Goal: Information Seeking & Learning: Learn about a topic

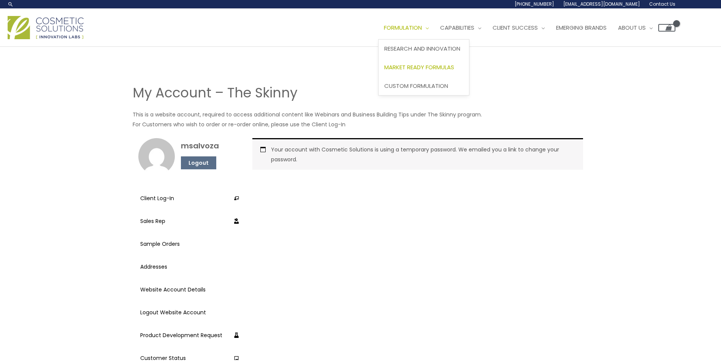
click at [421, 63] on link "Market Ready Formulas" at bounding box center [424, 67] width 90 height 19
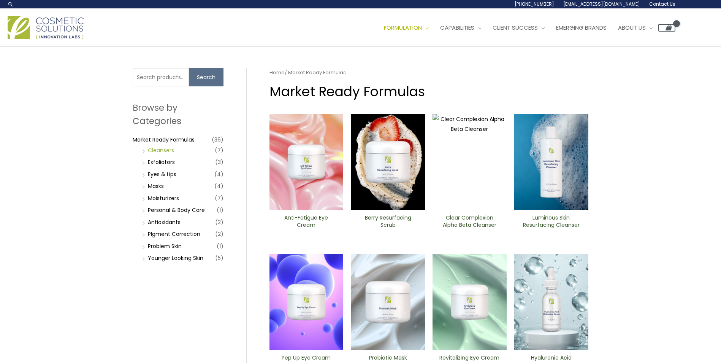
click at [158, 151] on link "Cleansers" at bounding box center [161, 150] width 26 height 8
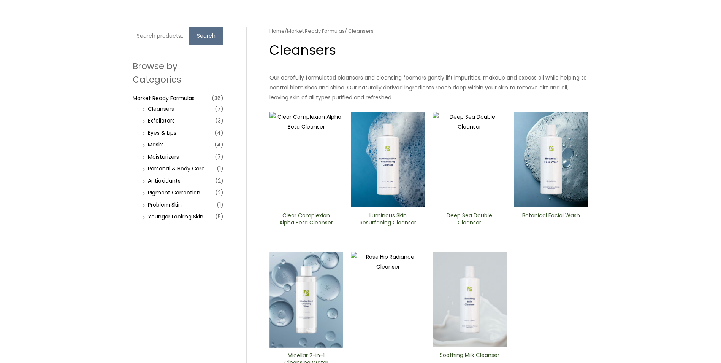
scroll to position [76, 0]
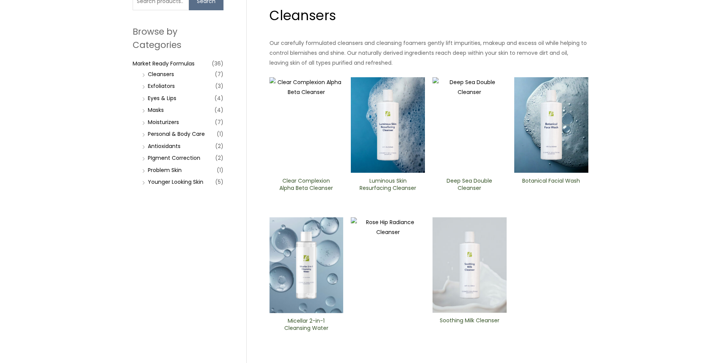
click at [468, 181] on h2 "Deep Sea Double Cleanser" at bounding box center [469, 184] width 61 height 14
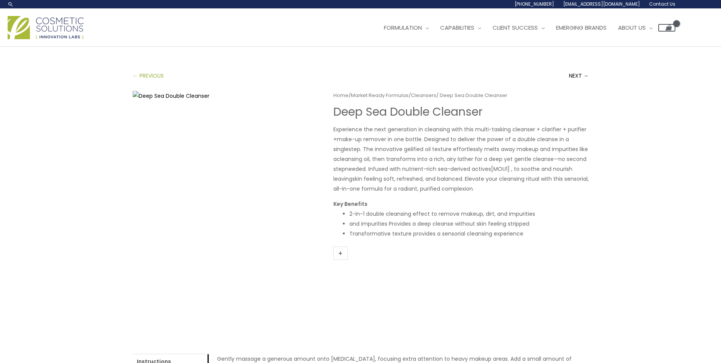
click at [145, 76] on link "← PREVIOUS" at bounding box center [148, 75] width 31 height 15
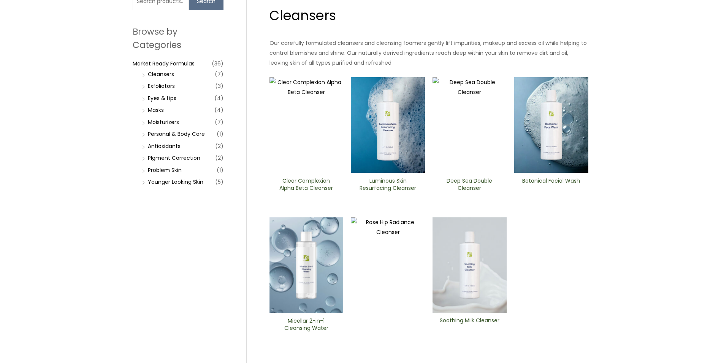
click at [166, 87] on link "Exfoliators" at bounding box center [161, 86] width 27 height 8
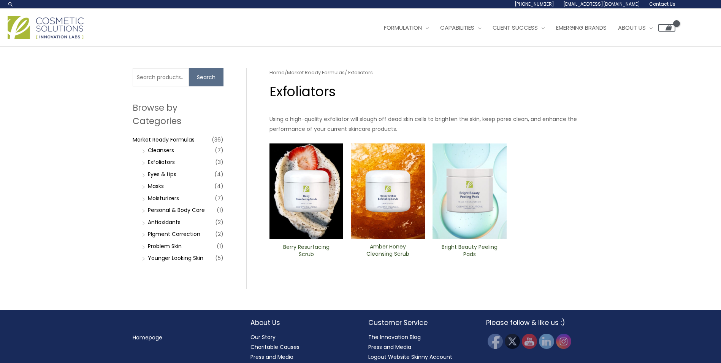
click at [379, 250] on h2 "Amber Honey Cleansing Scrub" at bounding box center [387, 250] width 61 height 14
click at [156, 176] on link "Eyes & Lips" at bounding box center [162, 174] width 29 height 8
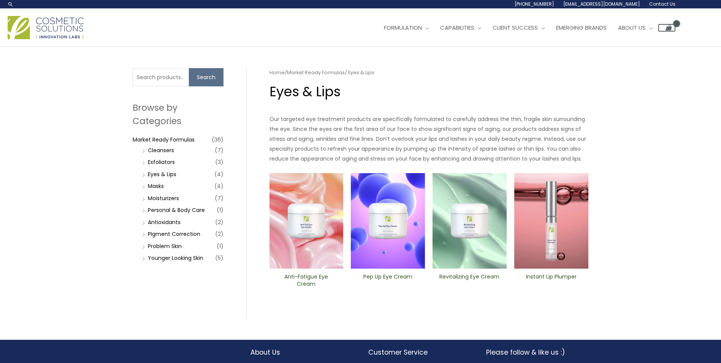
click at [292, 222] on img at bounding box center [306, 221] width 74 height 96
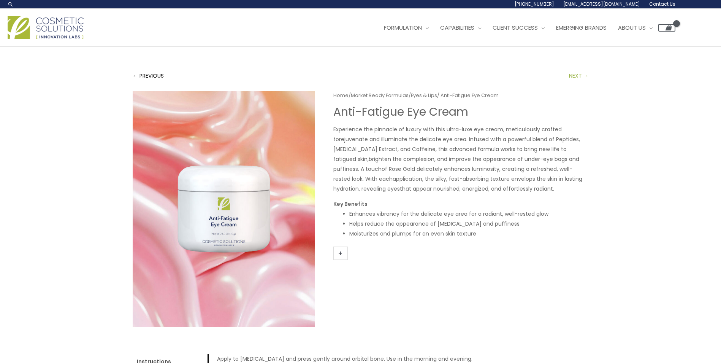
click at [574, 74] on link "NEXT →" at bounding box center [579, 75] width 20 height 15
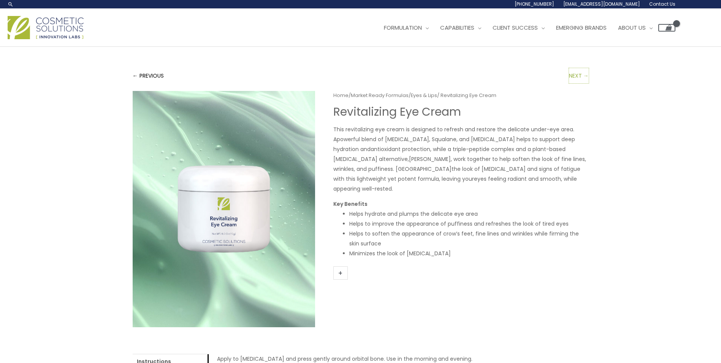
click at [574, 74] on link "NEXT →" at bounding box center [579, 75] width 20 height 15
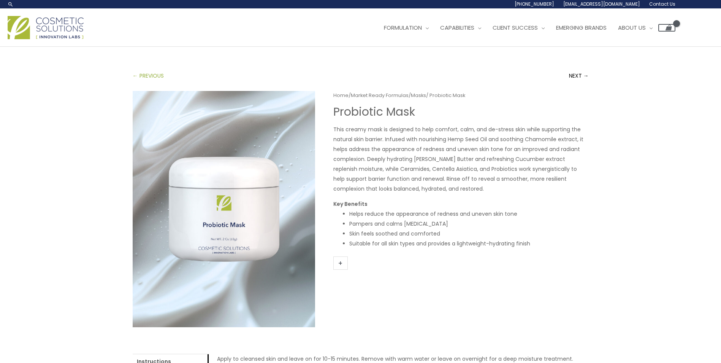
click at [136, 78] on link "← PREVIOUS" at bounding box center [148, 75] width 31 height 15
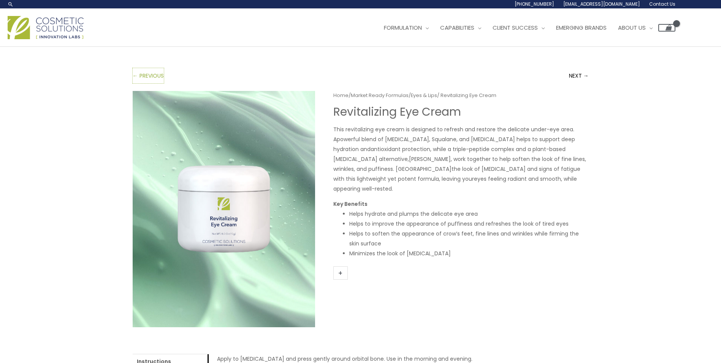
click at [137, 78] on link "← PREVIOUS" at bounding box center [148, 75] width 31 height 15
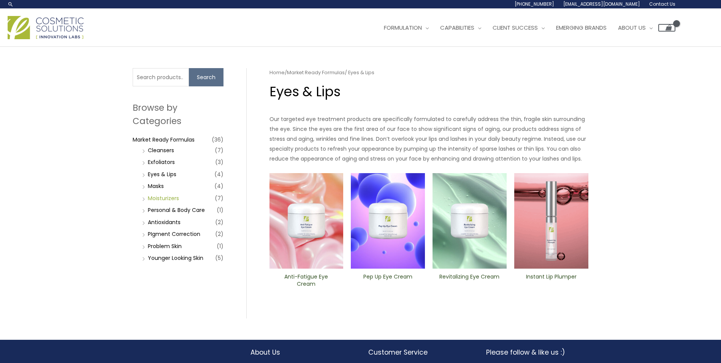
click at [151, 197] on link "Moisturizers" at bounding box center [163, 198] width 31 height 8
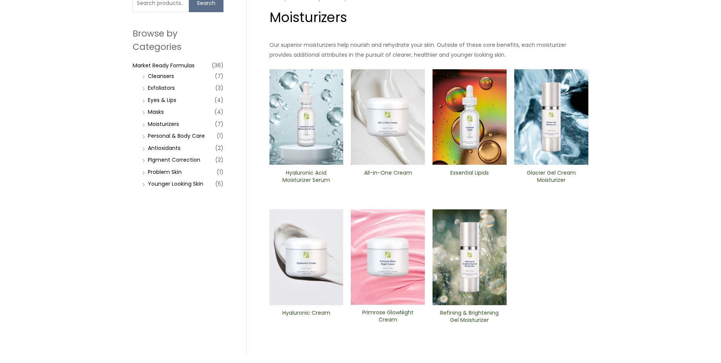
scroll to position [76, 0]
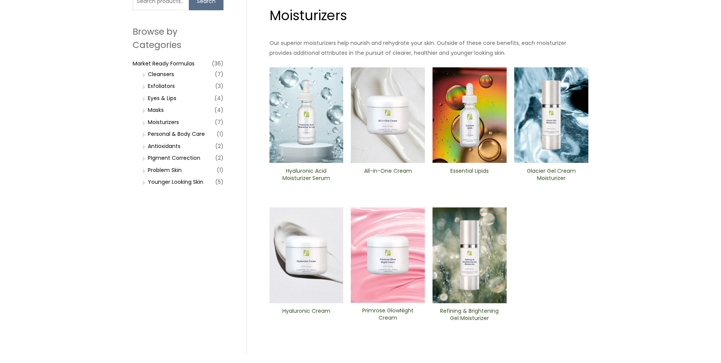
click at [463, 169] on h2 "Essential Lipids" at bounding box center [469, 174] width 61 height 14
click at [159, 148] on link "Antioxidants" at bounding box center [164, 146] width 33 height 8
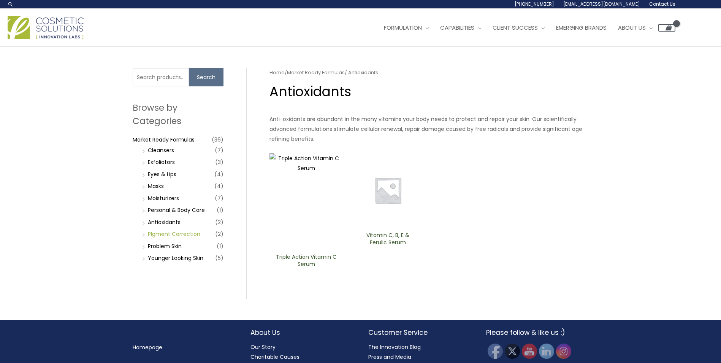
click at [152, 231] on link "PIgment Correction" at bounding box center [174, 234] width 52 height 8
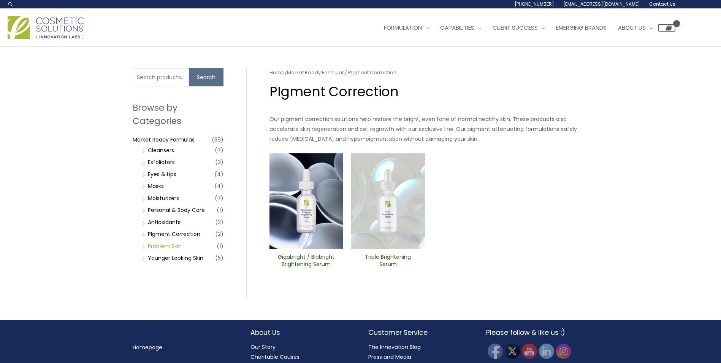
click at [150, 246] on link "Problem Skin" at bounding box center [165, 246] width 34 height 8
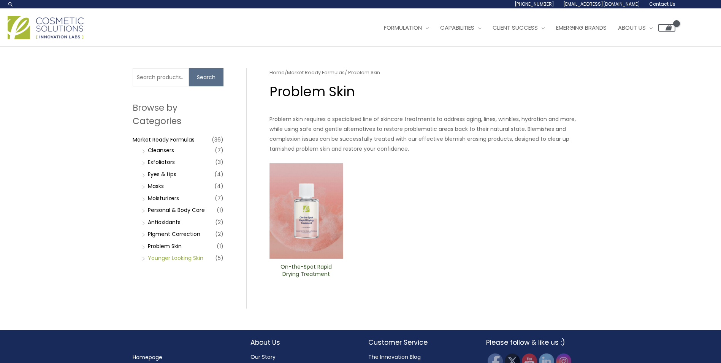
click at [166, 259] on link "Younger Looking Skin" at bounding box center [175, 258] width 55 height 8
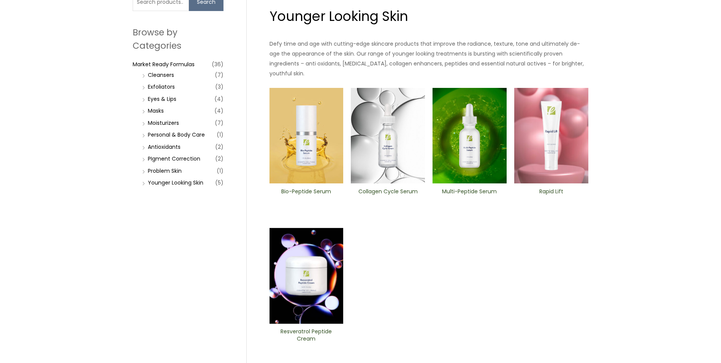
scroll to position [76, 0]
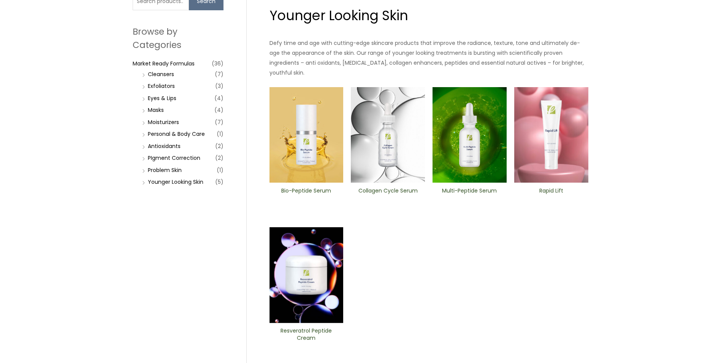
click at [385, 134] on img at bounding box center [388, 135] width 74 height 96
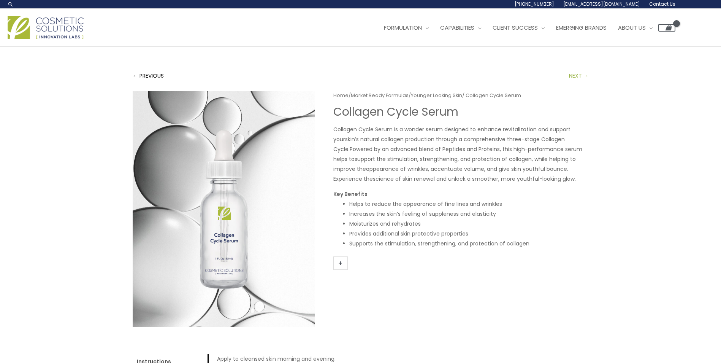
click at [578, 76] on link "NEXT →" at bounding box center [579, 75] width 20 height 15
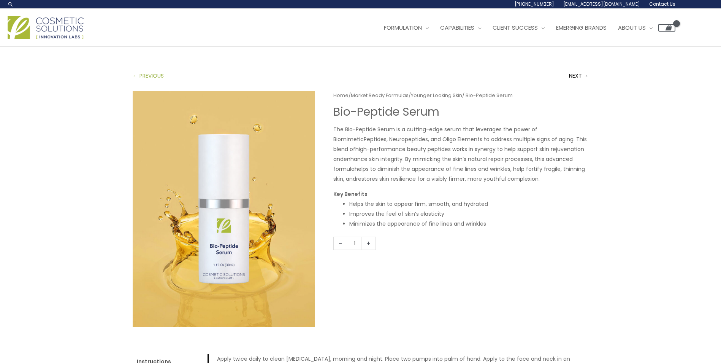
click at [140, 74] on link "← PREVIOUS" at bounding box center [148, 75] width 31 height 15
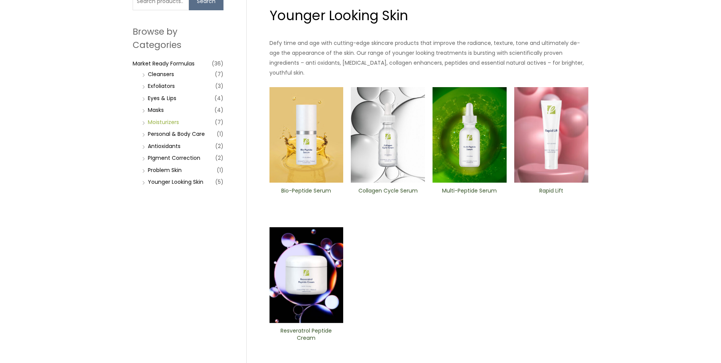
click at [161, 121] on link "Moisturizers" at bounding box center [163, 122] width 31 height 8
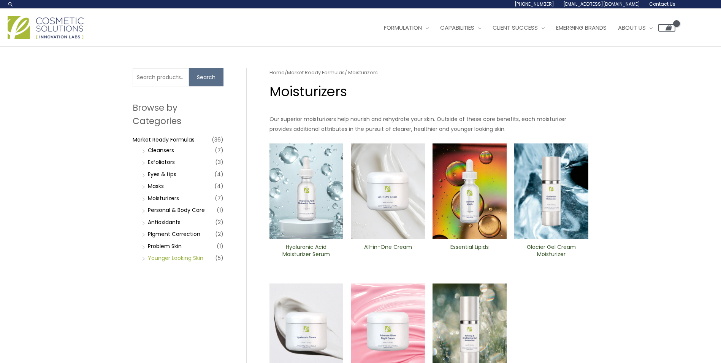
click at [179, 258] on link "Younger Looking Skin" at bounding box center [175, 258] width 55 height 8
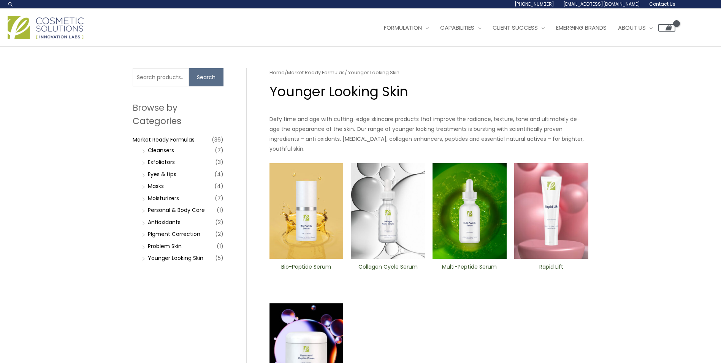
click at [403, 224] on img at bounding box center [388, 211] width 74 height 96
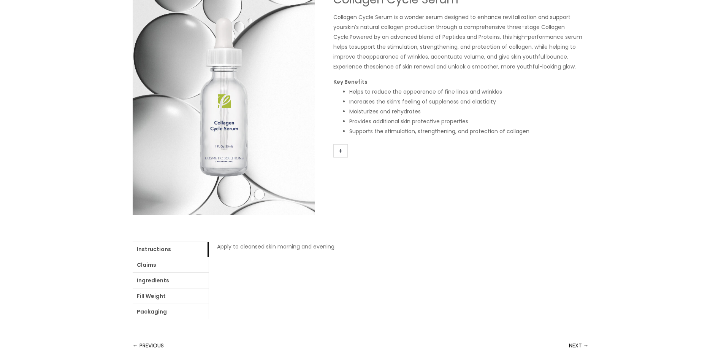
scroll to position [114, 0]
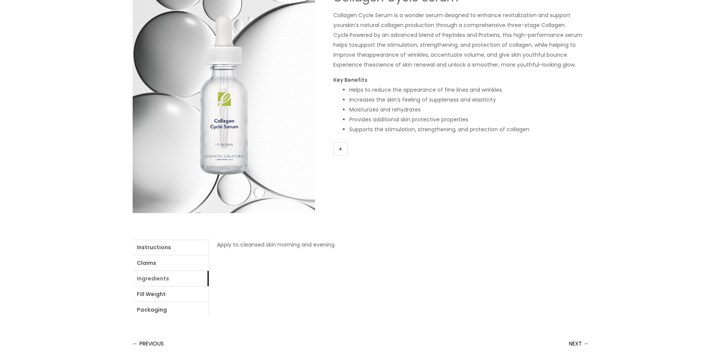
click at [138, 279] on link "Ingredients" at bounding box center [171, 278] width 76 height 15
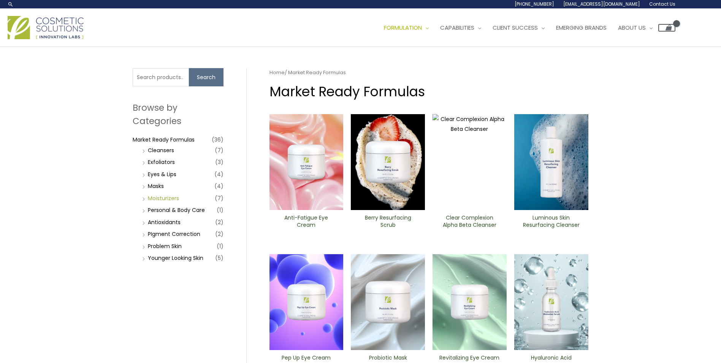
click at [172, 200] on link "Moisturizers" at bounding box center [163, 198] width 31 height 8
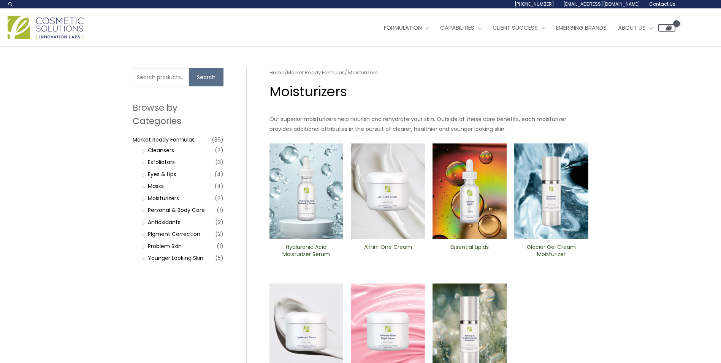
click at [445, 201] on img at bounding box center [470, 191] width 74 height 96
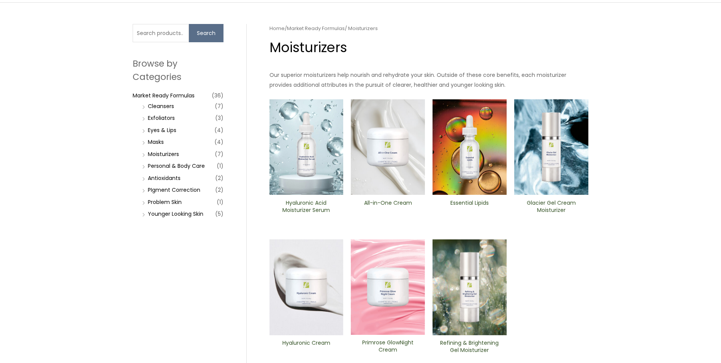
scroll to position [76, 0]
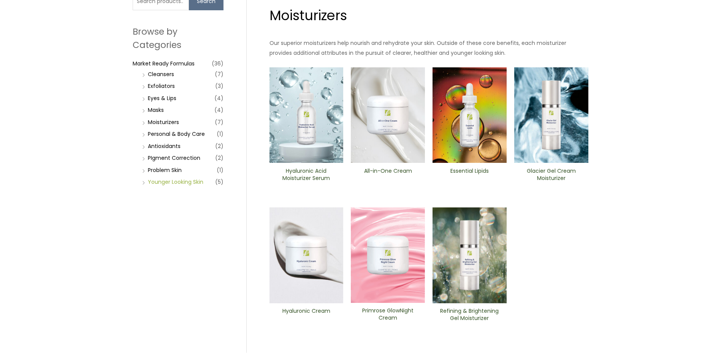
click at [179, 182] on link "Younger Looking Skin" at bounding box center [175, 182] width 55 height 8
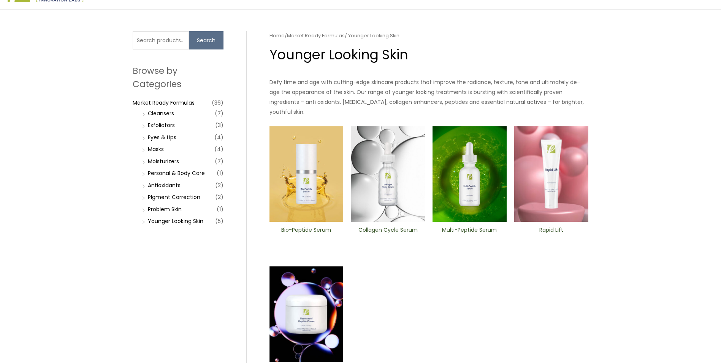
scroll to position [38, 0]
